Goal: Task Accomplishment & Management: Manage account settings

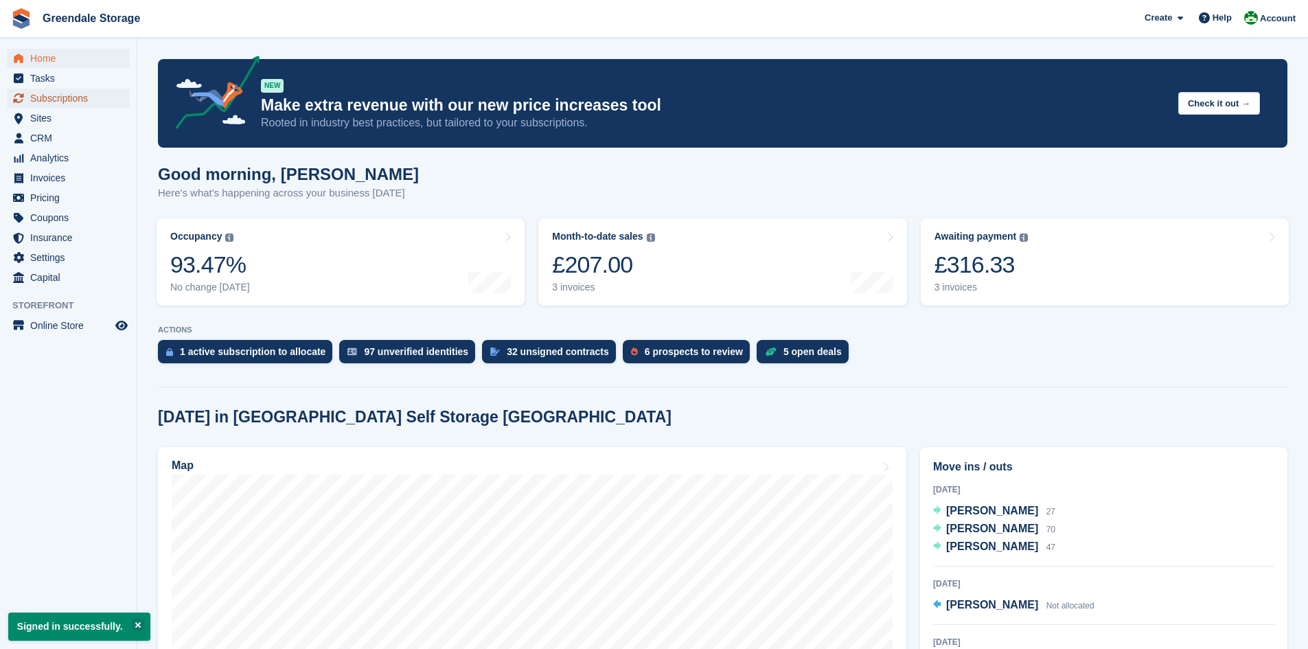
click at [82, 97] on span "Subscriptions" at bounding box center [71, 98] width 82 height 19
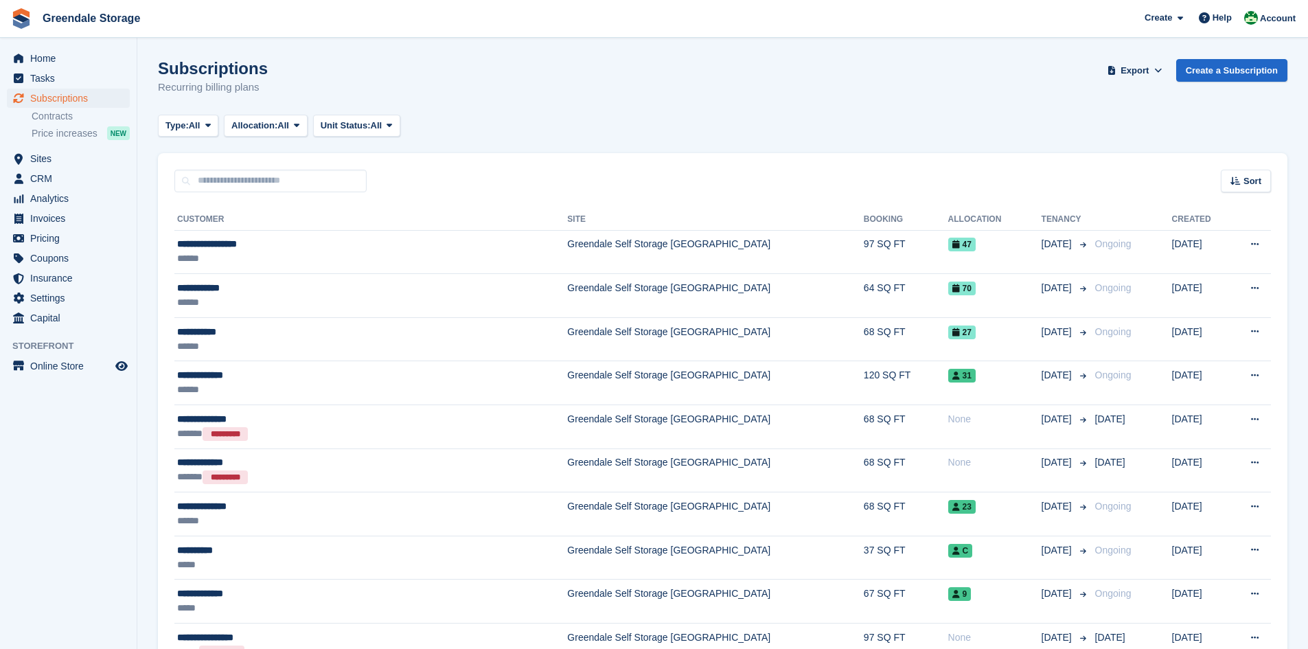
click at [290, 177] on input "text" at bounding box center [270, 181] width 192 height 23
type input "******"
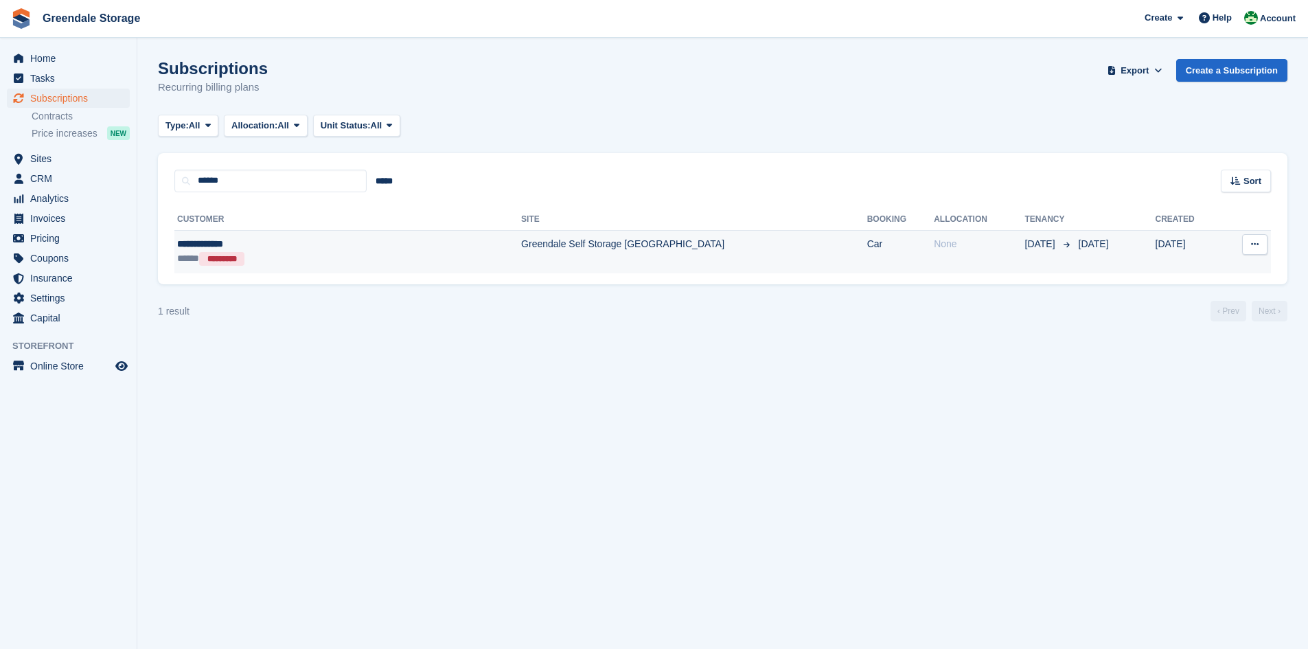
click at [656, 251] on td "Greendale Self Storage [GEOGRAPHIC_DATA]" at bounding box center [694, 251] width 346 height 43
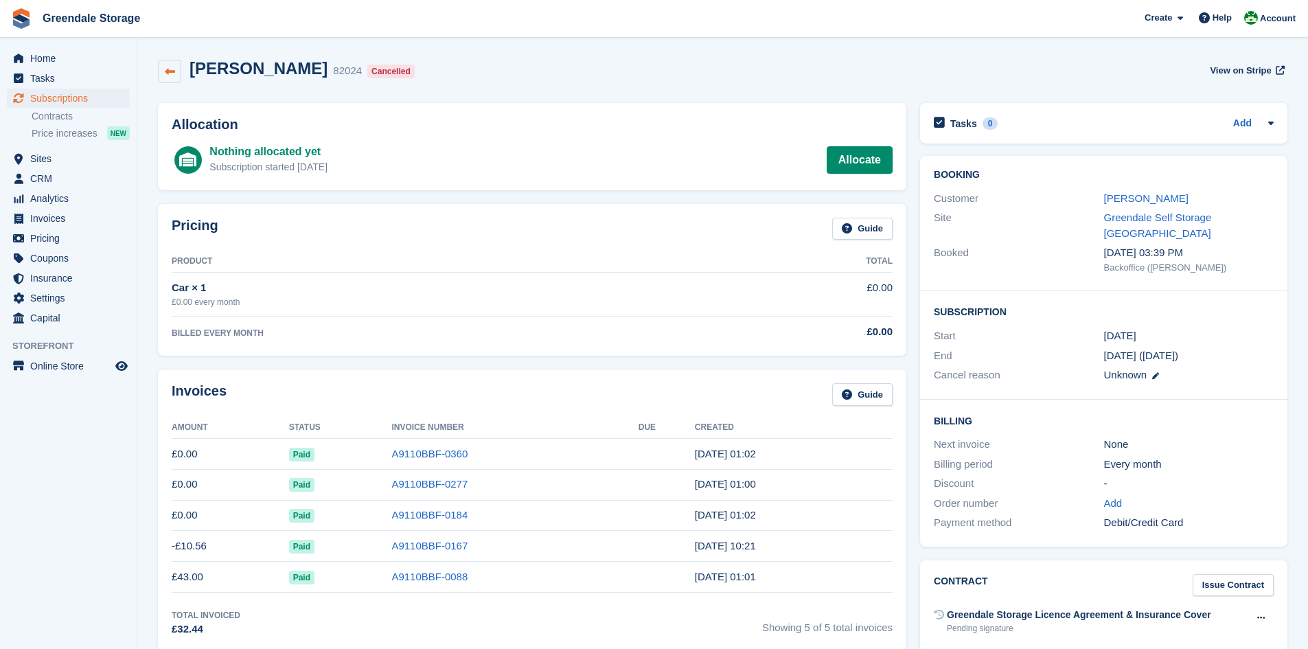
click at [176, 76] on link at bounding box center [169, 71] width 23 height 23
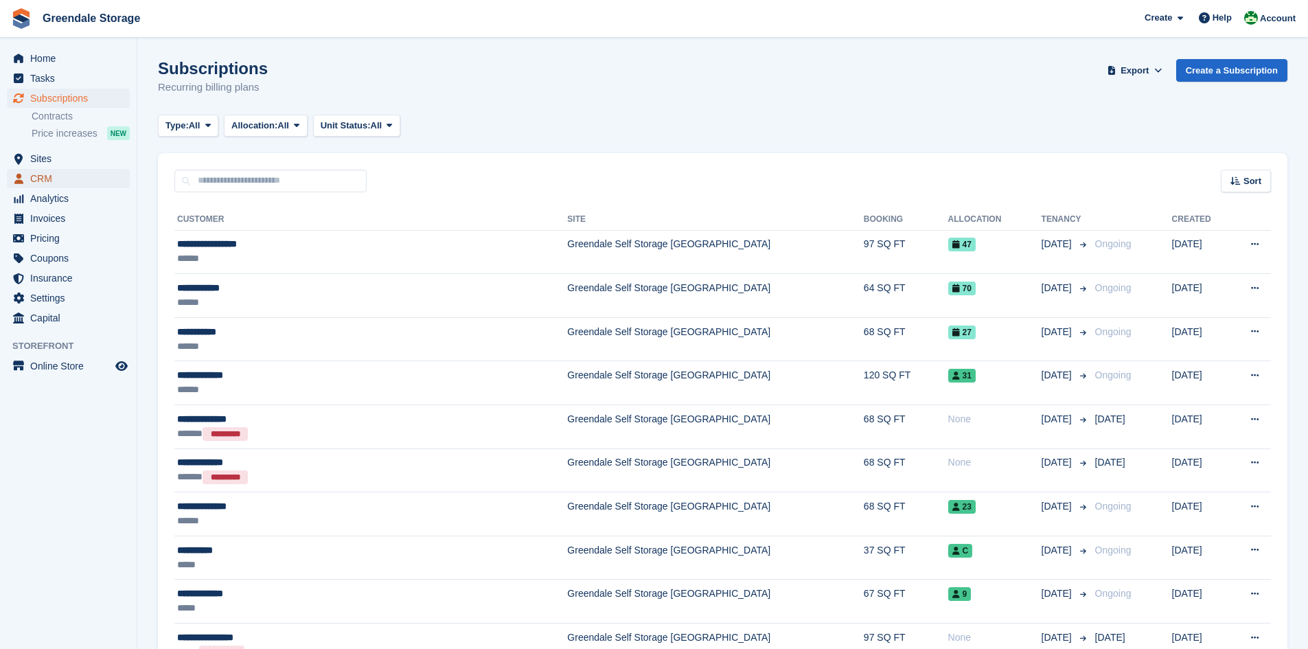
click at [54, 184] on span "CRM" at bounding box center [71, 178] width 82 height 19
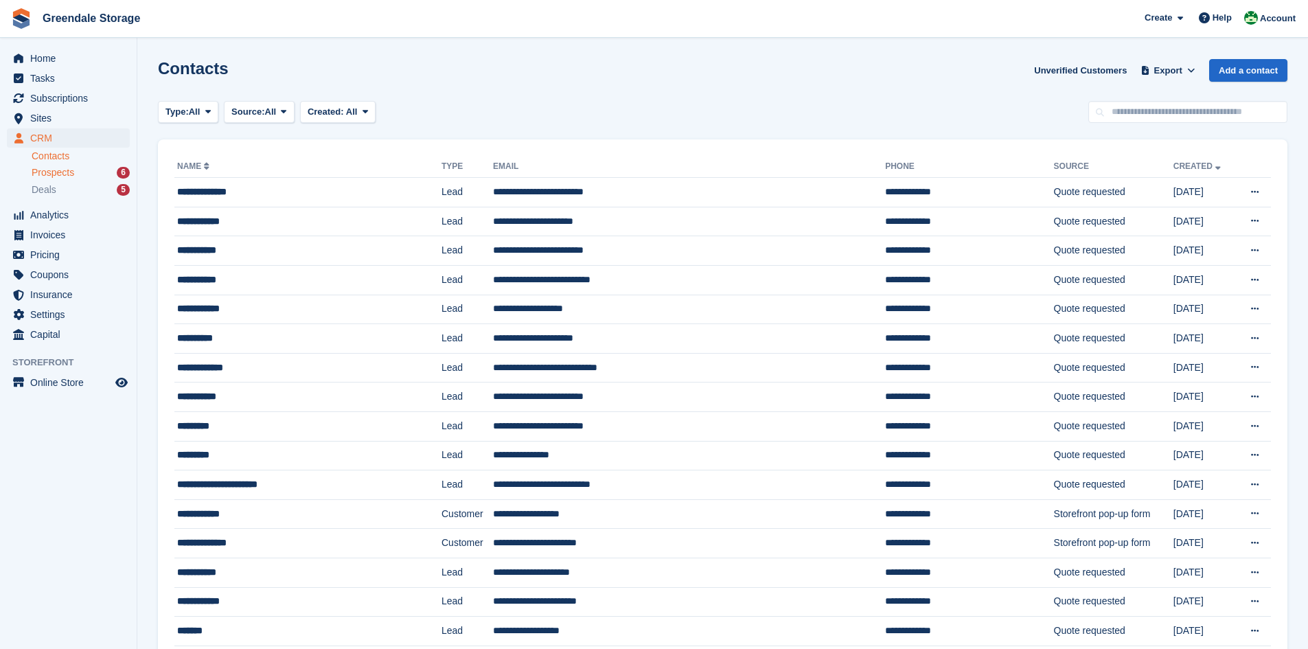
click at [69, 178] on span "Prospects" at bounding box center [53, 172] width 43 height 13
